Goal: Task Accomplishment & Management: Complete application form

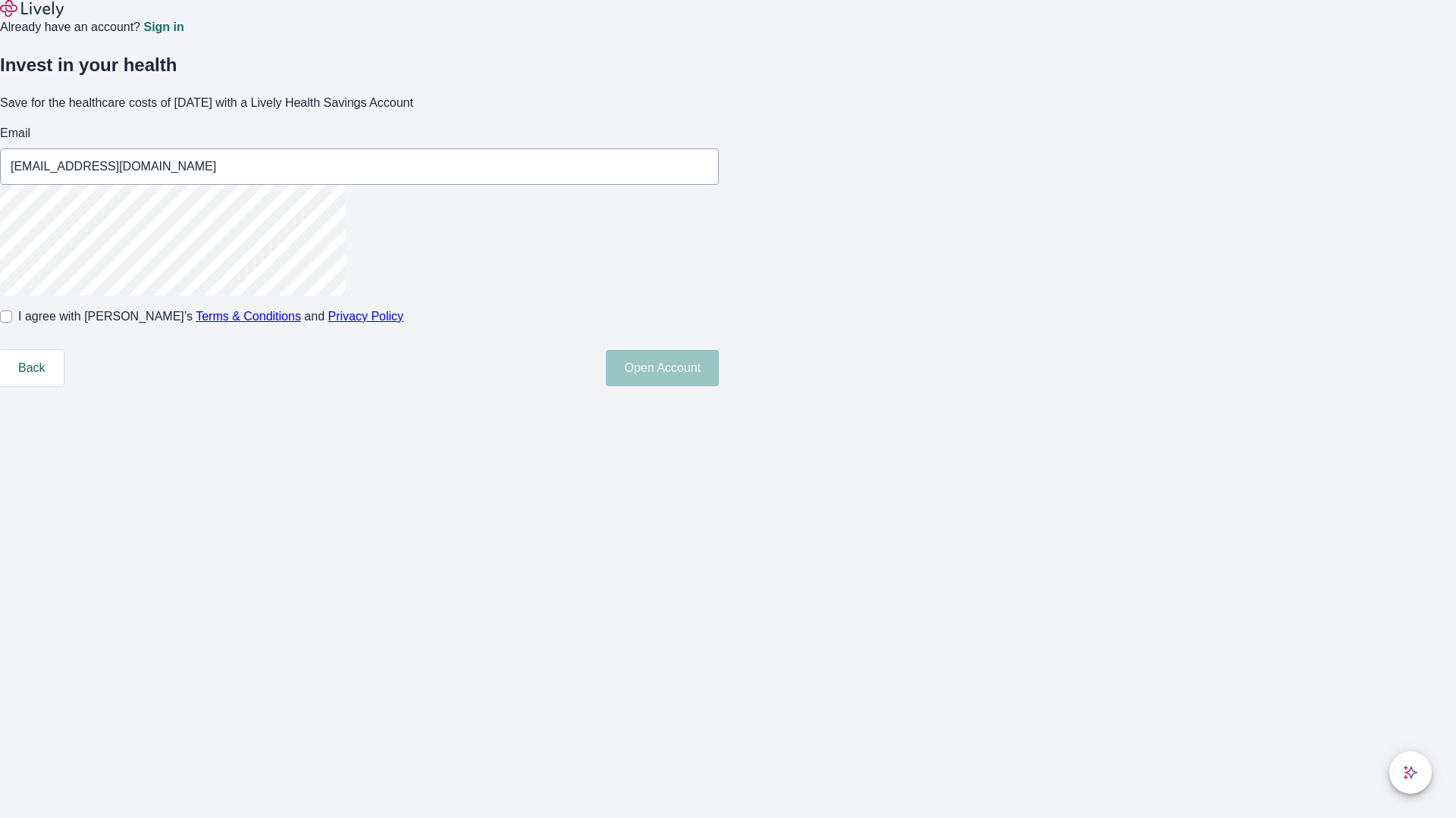
click at [12, 322] on input "I agree with Lively’s Terms & Conditions and Privacy Policy" at bounding box center [6, 317] width 12 height 12
checkbox input "true"
click at [719, 386] on button "Open Account" at bounding box center [662, 368] width 113 height 36
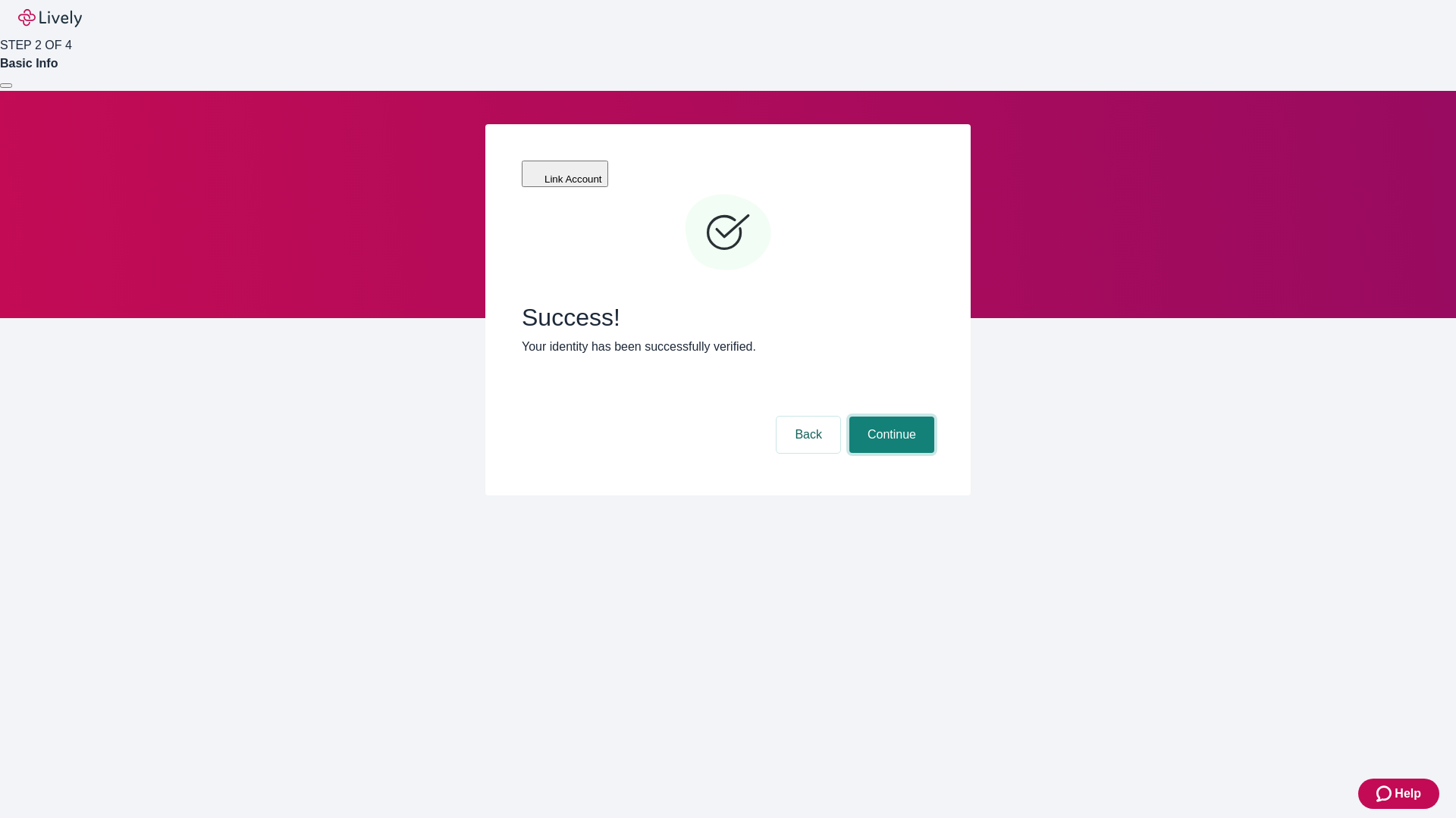
click at [890, 417] on button "Continue" at bounding box center [891, 434] width 85 height 36
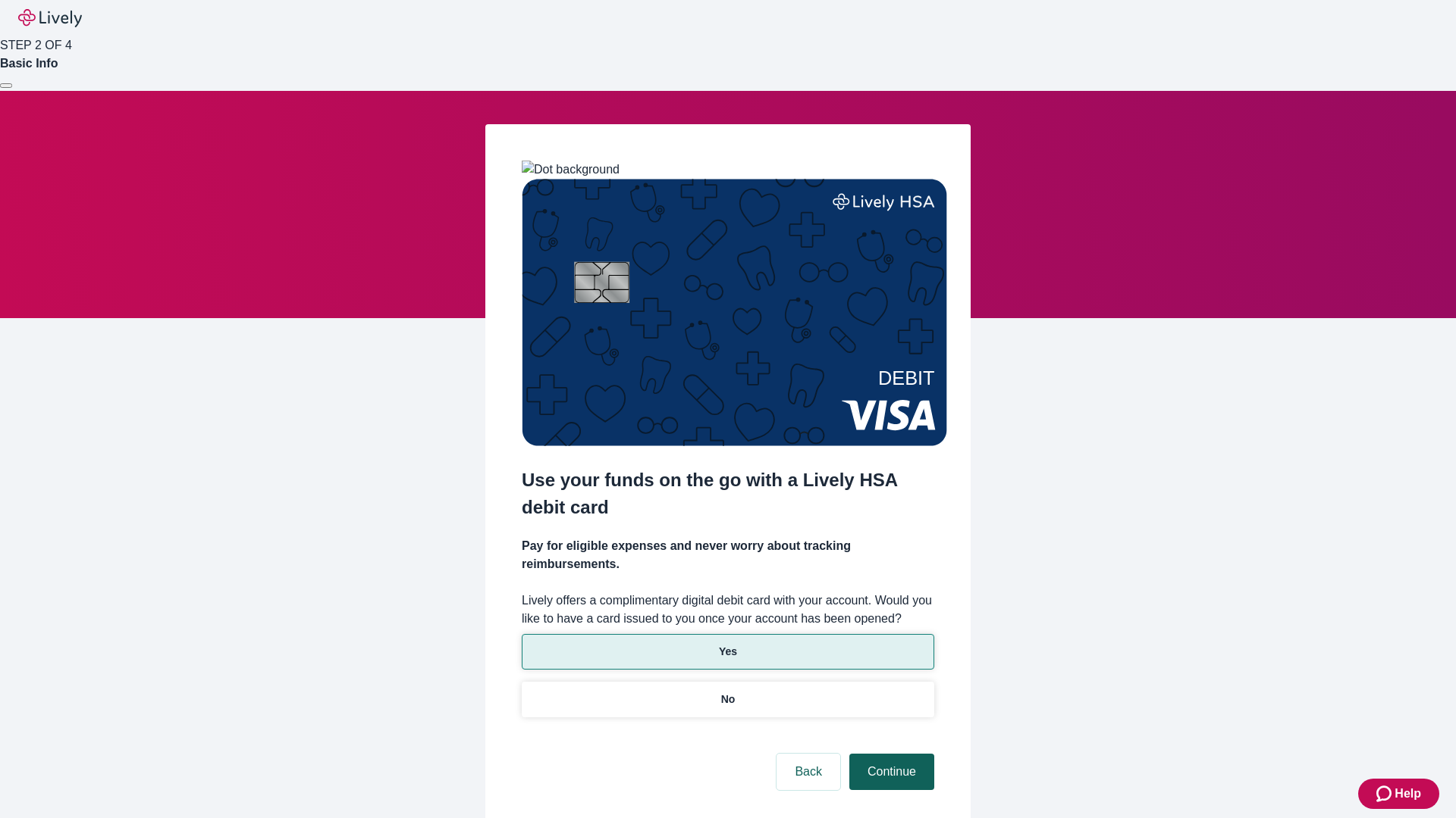
click at [727, 644] on p "Yes" at bounding box center [728, 652] width 18 height 16
click at [890, 754] on button "Continue" at bounding box center [891, 772] width 85 height 36
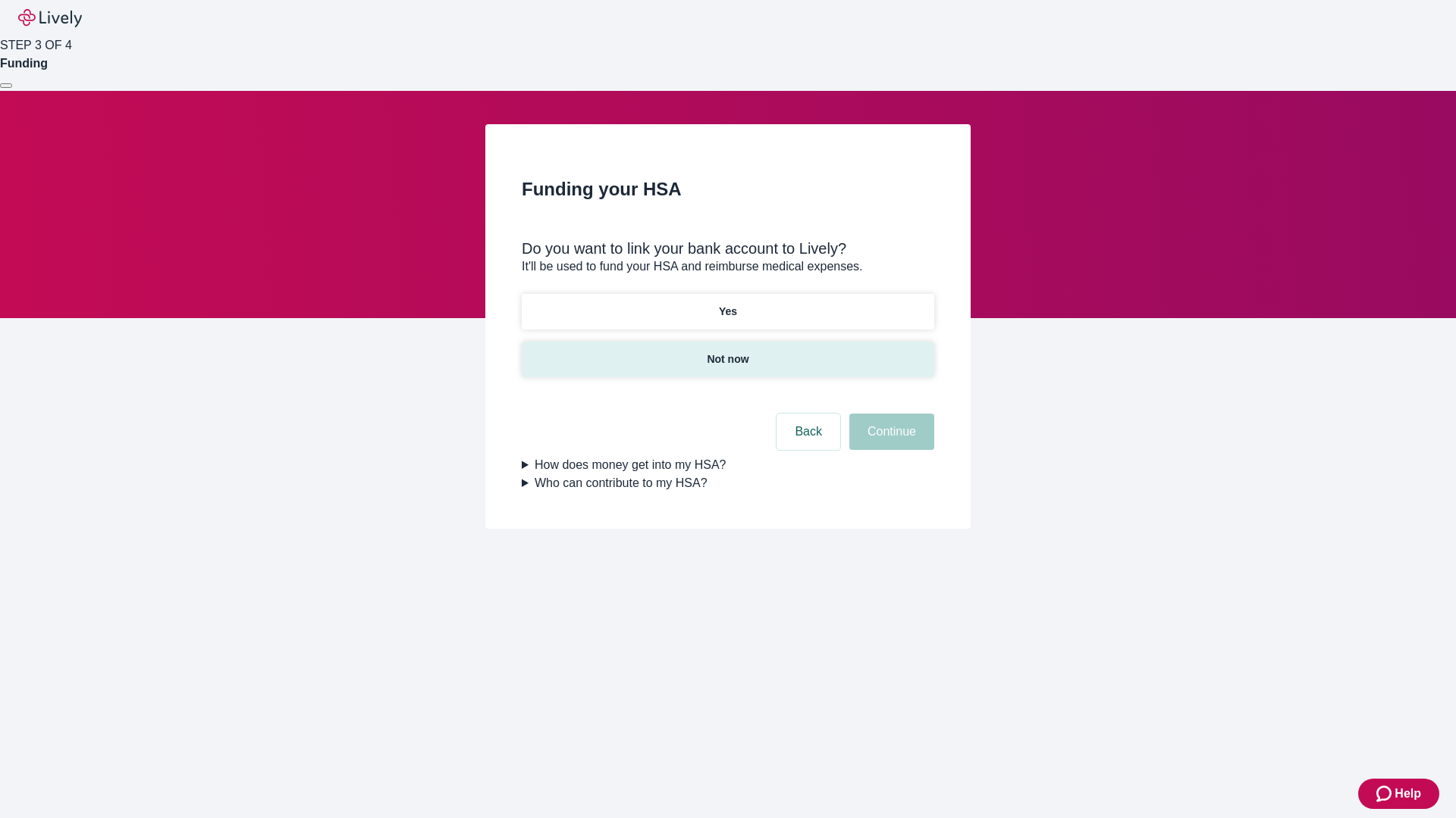
click at [727, 351] on p "Not now" at bounding box center [727, 359] width 42 height 16
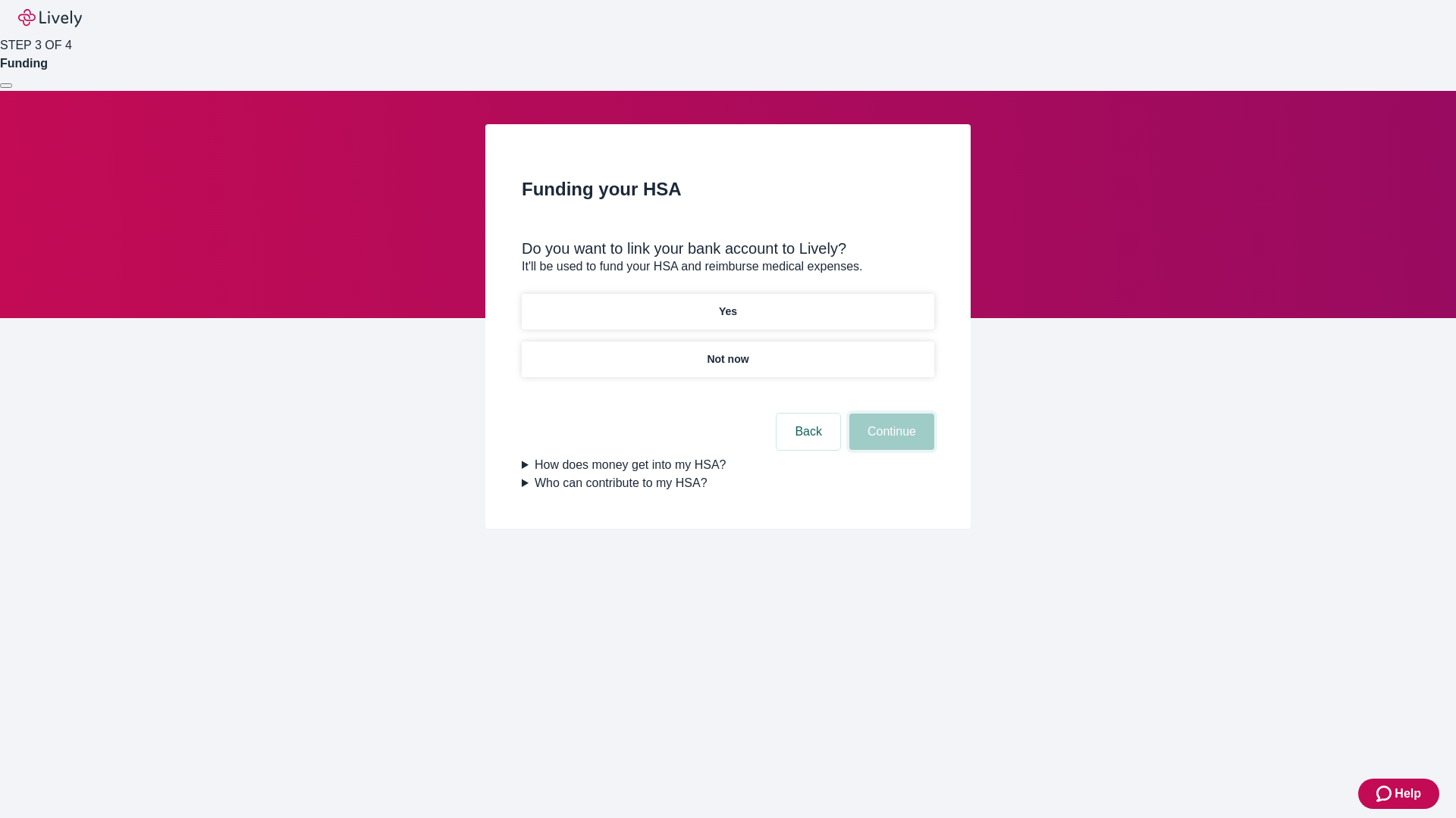
click at [890, 441] on button "Continue" at bounding box center [891, 432] width 85 height 36
